Goal: Task Accomplishment & Management: Use online tool/utility

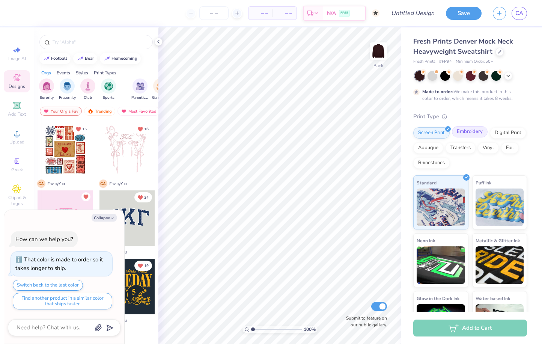
click at [475, 129] on div "Embroidery" at bounding box center [470, 131] width 36 height 11
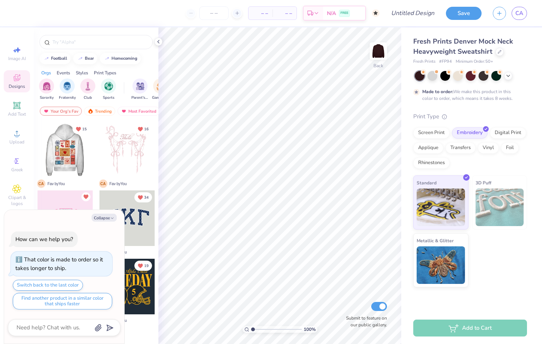
scroll to position [20, 0]
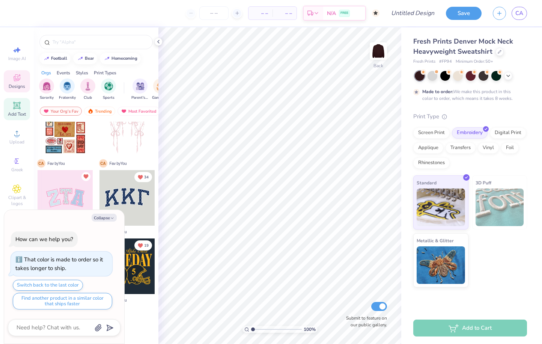
click at [15, 105] on icon at bounding box center [17, 105] width 6 height 6
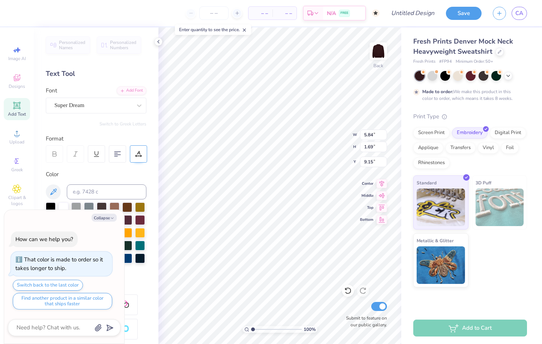
scroll to position [6, 1]
type textarea "x"
type textarea "TEX"
type textarea "x"
type textarea "TE"
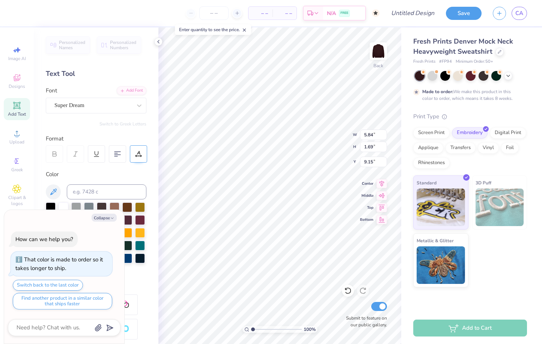
type textarea "x"
type textarea "T"
type textarea "x"
type textarea "A"
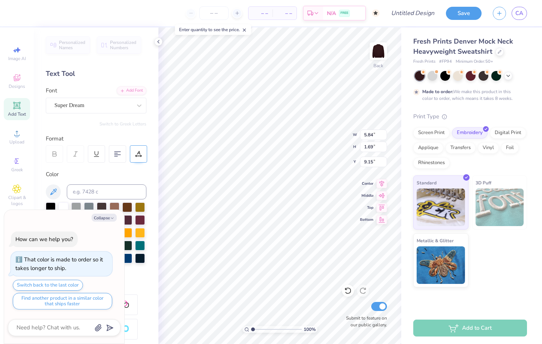
type textarea "x"
type textarea "Al"
type textarea "x"
type textarea "Alo"
type textarea "x"
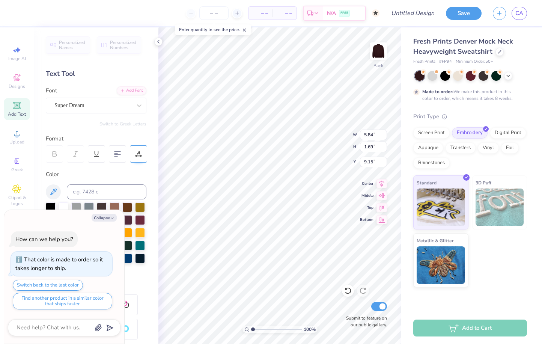
scroll to position [6, 1]
type textarea "Aloha"
type textarea "x"
type textarea "Aloha"
type textarea "x"
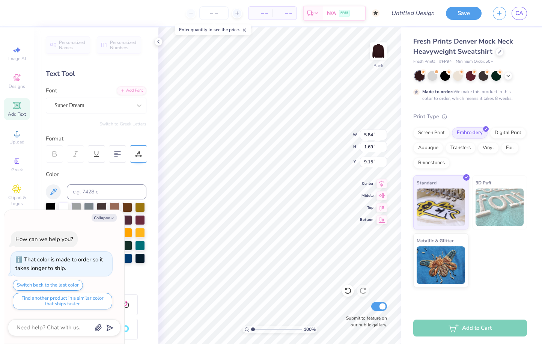
type textarea "Aloha"
type textarea "x"
type textarea "Aloh"
type textarea "x"
type textarea "Alo"
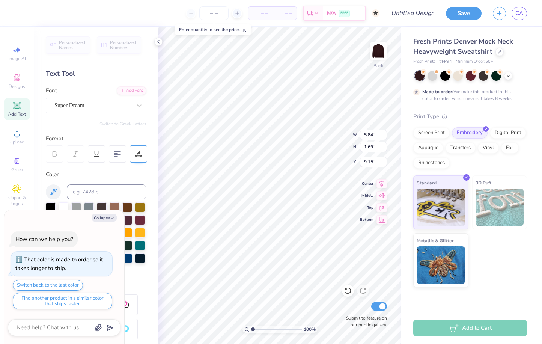
type textarea "x"
type textarea "Al"
type textarea "x"
type textarea "Alp"
type textarea "x"
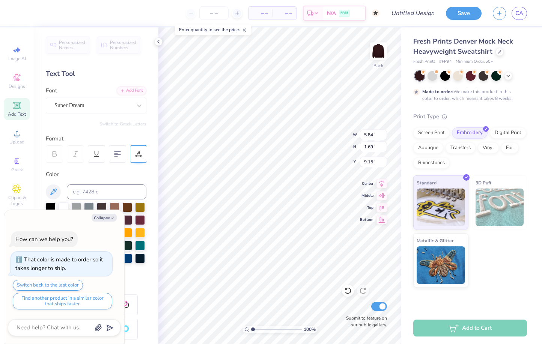
type textarea "Alph"
type textarea "x"
type textarea "Alpha"
type textarea "x"
type textarea "Alpha"
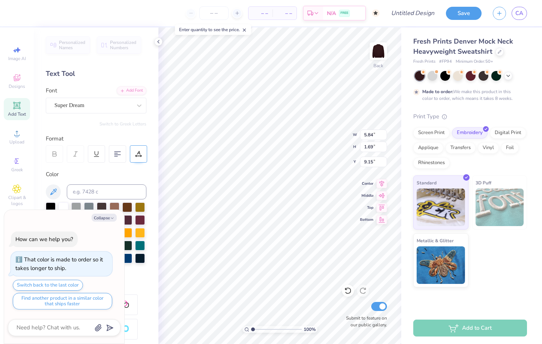
type textarea "x"
type textarea "Alpha P"
type textarea "x"
type textarea "Alpha Ph"
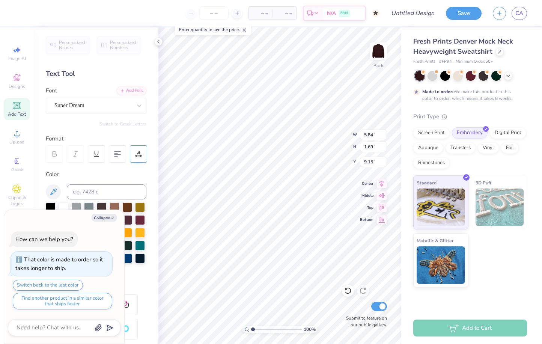
type textarea "x"
type textarea "Alpha Phi"
type textarea "x"
type textarea "Alpha Phi"
type textarea "x"
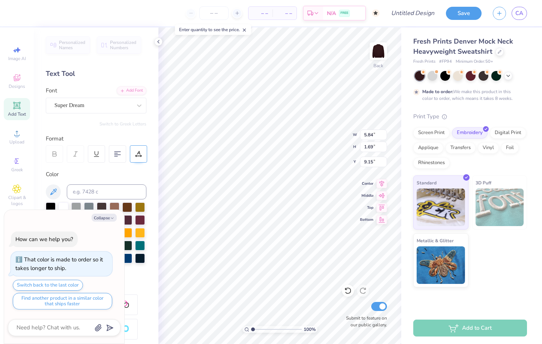
type textarea "Alpha Phi Om"
type textarea "x"
type textarea "Alpha Phi Ome"
type textarea "x"
type textarea "Alpha Phi Omeg"
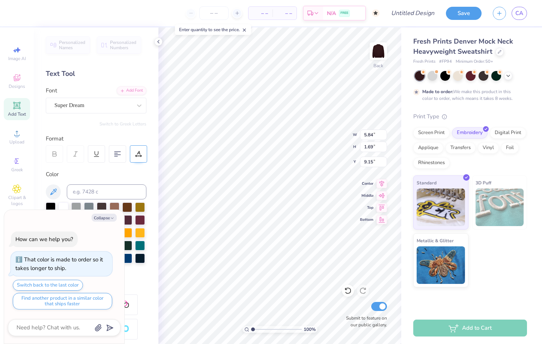
type textarea "x"
type textarea "Alpha Phi Omega"
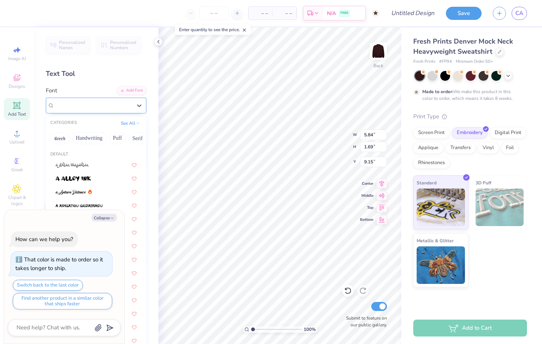
click at [118, 102] on div "Super Dream" at bounding box center [93, 105] width 79 height 12
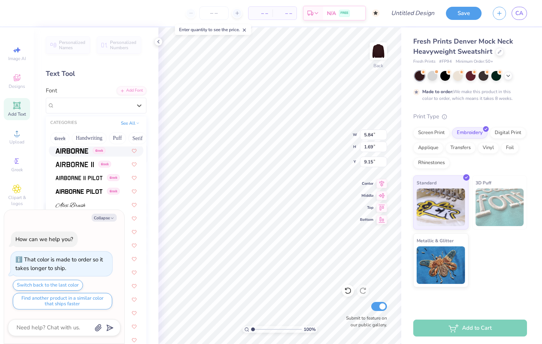
scroll to position [141, 0]
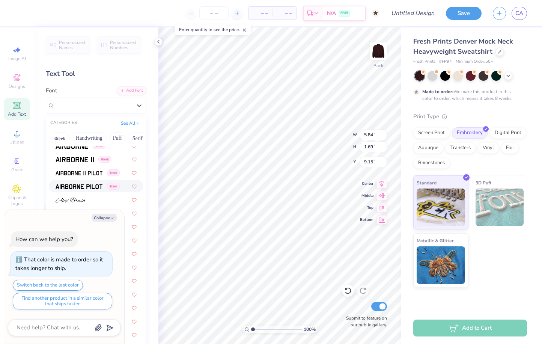
click at [87, 186] on img at bounding box center [79, 186] width 47 height 5
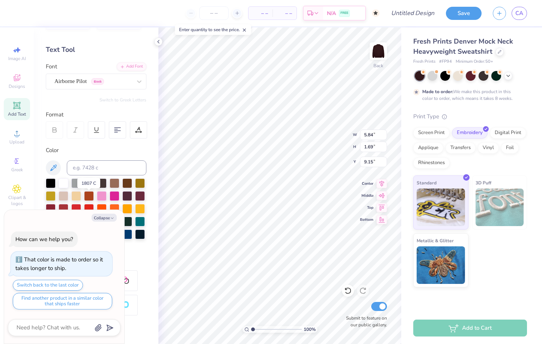
scroll to position [17, 0]
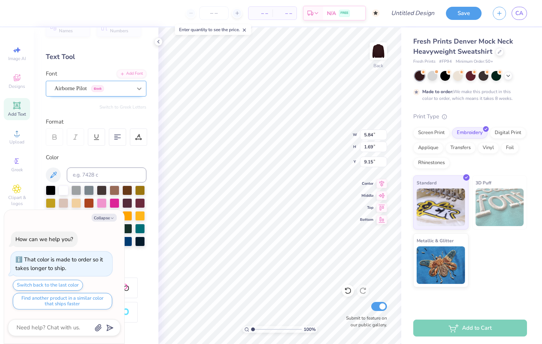
click at [137, 87] on icon at bounding box center [139, 88] width 5 height 3
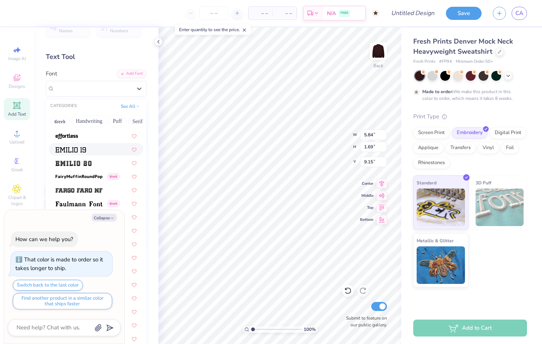
scroll to position [1533, 0]
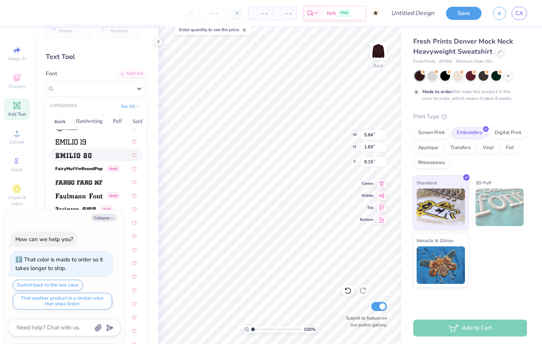
click at [84, 152] on span at bounding box center [74, 155] width 36 height 8
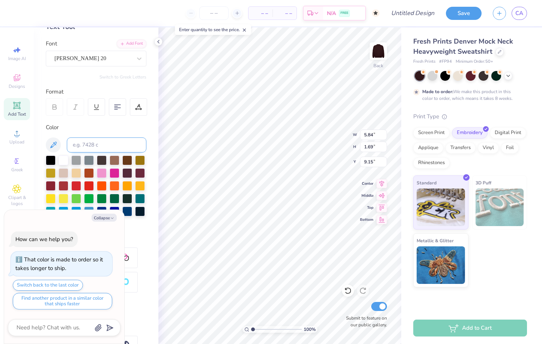
scroll to position [15, 0]
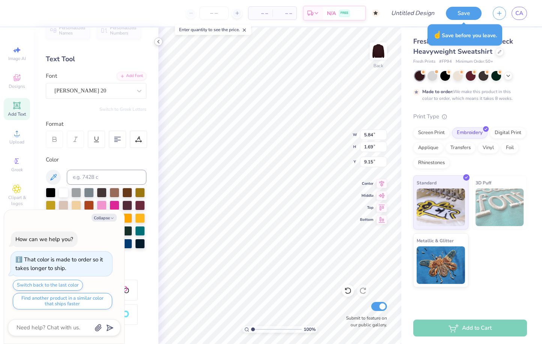
click at [156, 43] on icon at bounding box center [158, 42] width 6 height 6
type textarea "x"
type input "16.27"
type input "1.27"
type input "9.37"
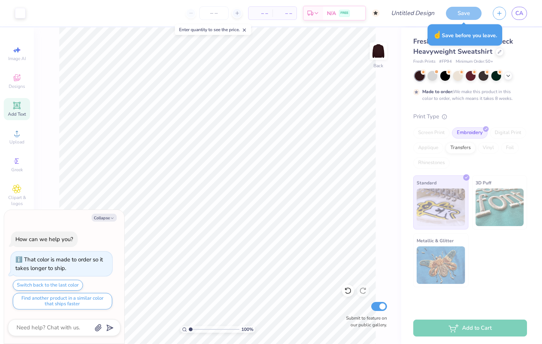
click at [520, 38] on div "Fresh Prints Denver Mock Neck Heavyweight Sweatshirt" at bounding box center [470, 46] width 114 height 20
click at [465, 36] on div "☝️ Save before you leave." at bounding box center [465, 34] width 75 height 21
click at [464, 32] on div "☝️ Save before you leave." at bounding box center [465, 34] width 75 height 21
click at [469, 12] on div "Save" at bounding box center [464, 13] width 36 height 13
click at [459, 12] on div "Save" at bounding box center [464, 13] width 36 height 13
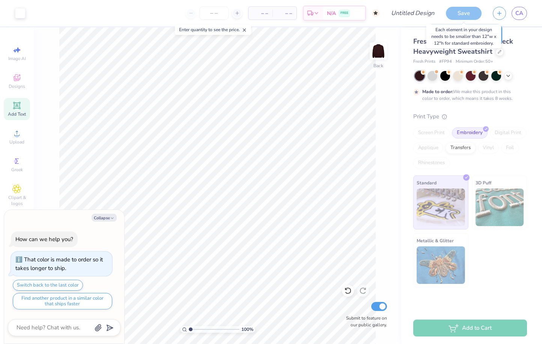
click at [464, 7] on div "Save" at bounding box center [464, 13] width 36 height 13
click at [111, 215] on button "Collapse" at bounding box center [104, 218] width 25 height 8
type textarea "x"
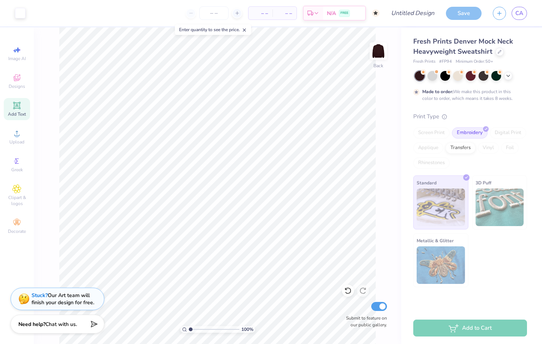
click at [467, 11] on div "Save" at bounding box center [464, 13] width 36 height 13
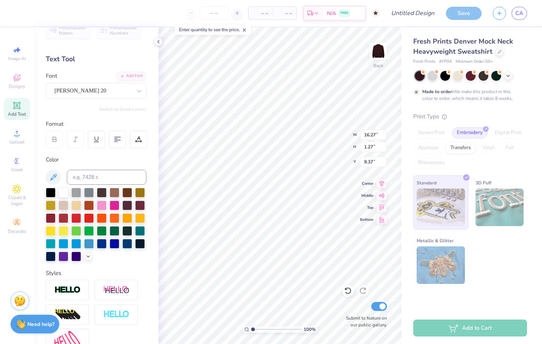
type input "10.66"
type input "0.83"
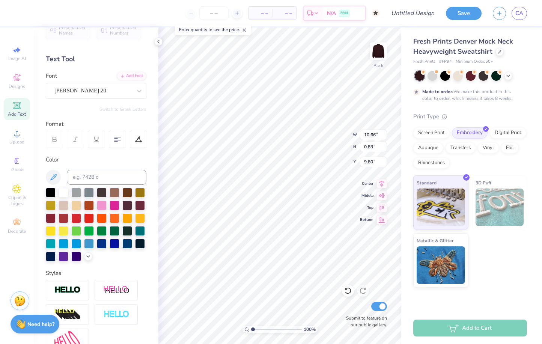
type input "2.59"
click at [466, 12] on button "Save" at bounding box center [464, 12] width 36 height 13
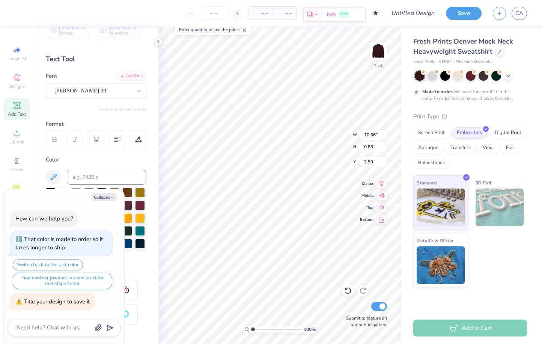
click at [333, 13] on span "N/A" at bounding box center [331, 15] width 9 height 8
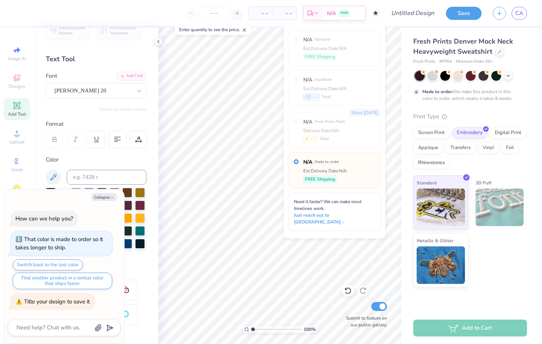
type textarea "x"
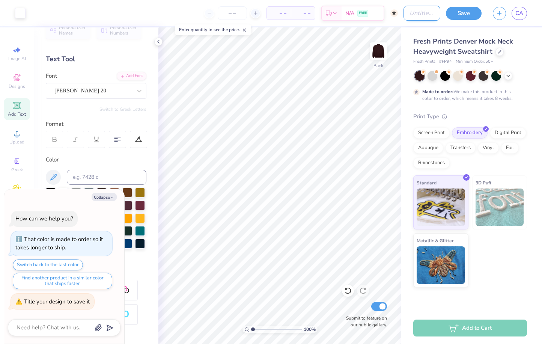
click at [408, 13] on input "Design Title" at bounding box center [422, 13] width 37 height 15
type input "P"
type textarea "x"
type input "Po"
type textarea "x"
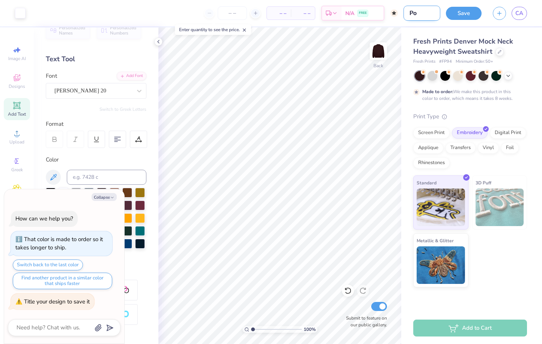
type input "Pos"
type textarea "x"
type input "Poss"
type textarea "x"
type input "Possi"
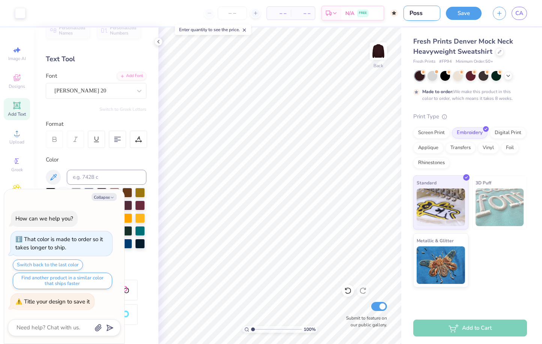
type textarea "x"
type input "Possib"
type textarea "x"
type input "Possibl"
type textarea "x"
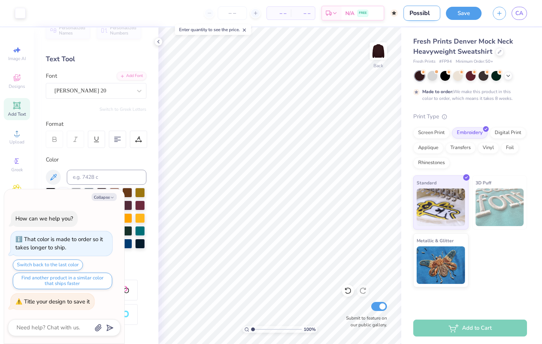
type input "Possible"
type textarea "x"
type input "Possible"
type textarea "x"
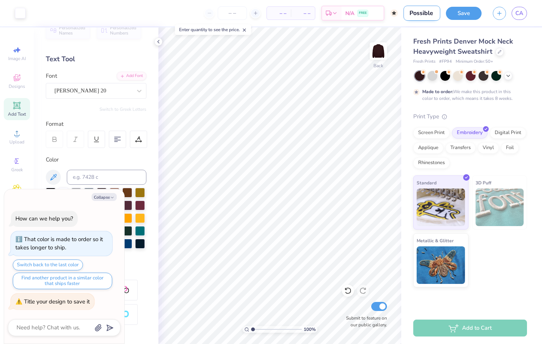
type input "Possible m"
type textarea "x"
type input "Possible me"
type textarea "x"
type input "Possible mer"
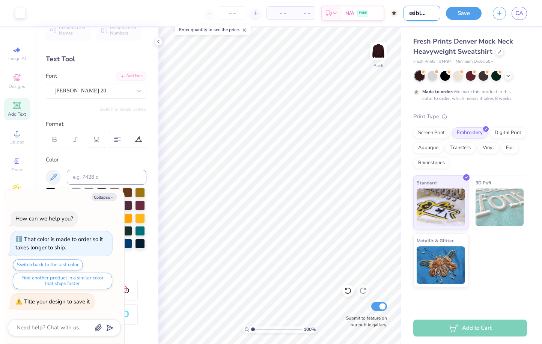
type textarea "x"
type input "Possible merc"
type textarea "x"
type input "Possible merch"
type textarea "x"
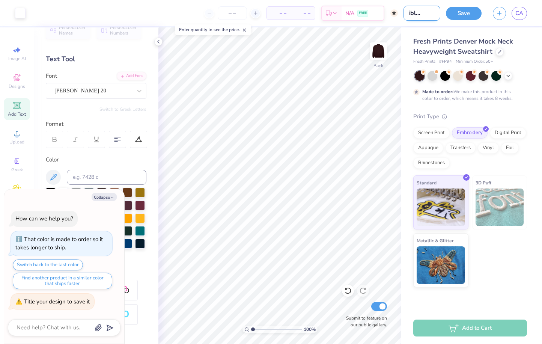
scroll to position [0, 17]
type input "Possible merch"
click at [468, 18] on button "Save" at bounding box center [464, 12] width 36 height 13
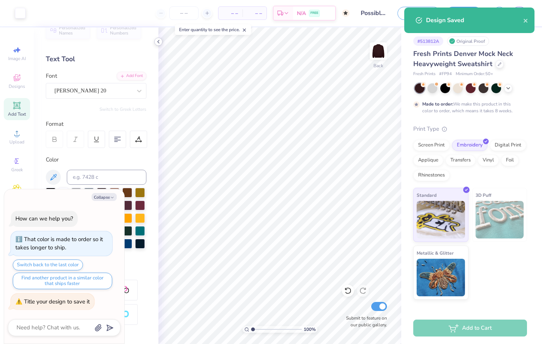
click at [158, 44] on icon at bounding box center [158, 42] width 6 height 6
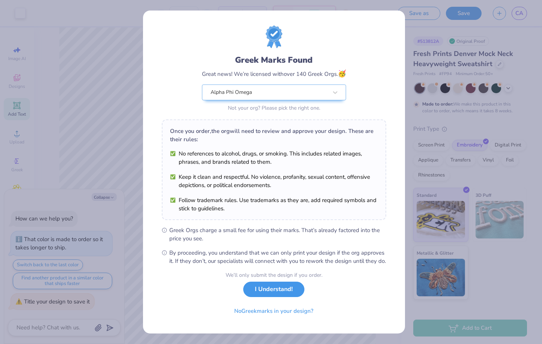
click at [275, 297] on button "I Understand!" at bounding box center [273, 289] width 61 height 15
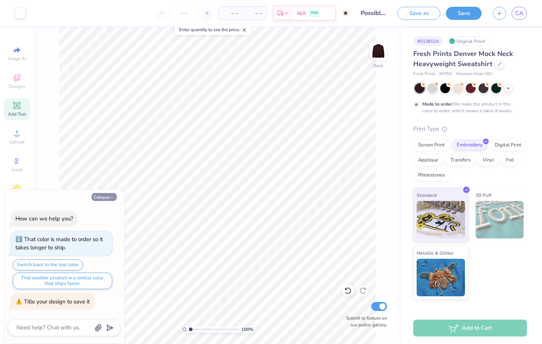
click at [107, 197] on button "Collapse" at bounding box center [104, 197] width 25 height 8
type textarea "x"
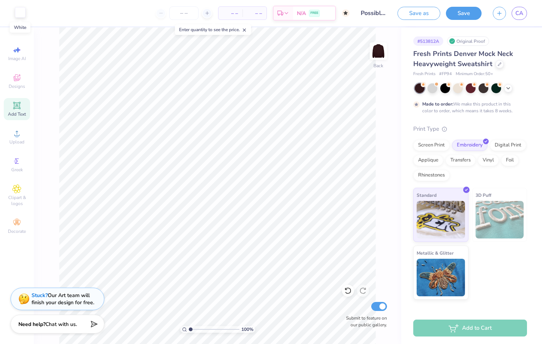
click at [22, 14] on div at bounding box center [20, 12] width 11 height 11
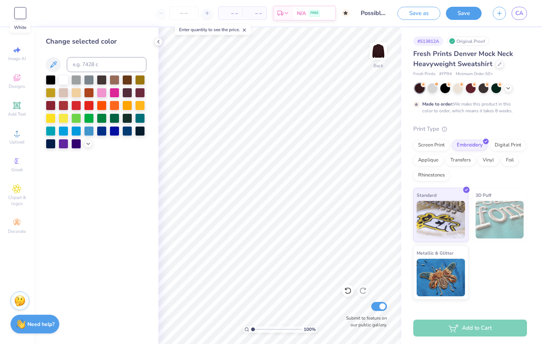
click at [22, 14] on div at bounding box center [20, 13] width 11 height 11
click at [498, 10] on icon "button" at bounding box center [499, 12] width 6 height 6
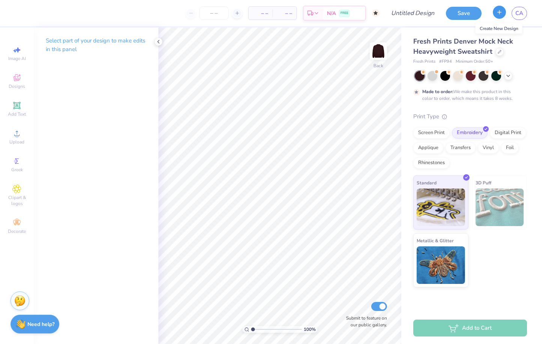
click at [498, 10] on icon "button" at bounding box center [499, 12] width 6 height 6
click at [468, 13] on button "Save" at bounding box center [464, 12] width 36 height 13
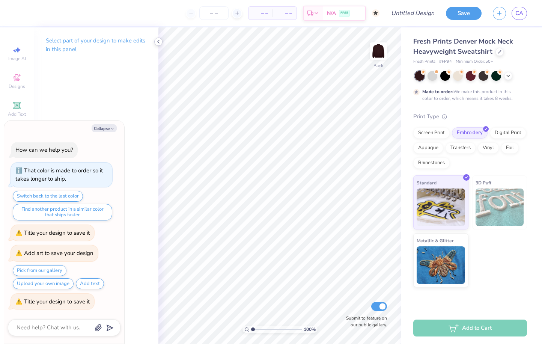
click at [159, 42] on icon at bounding box center [158, 42] width 6 height 6
type textarea "x"
